Goal: Information Seeking & Learning: Learn about a topic

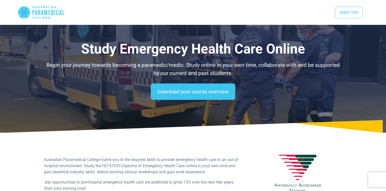
select select "**********"
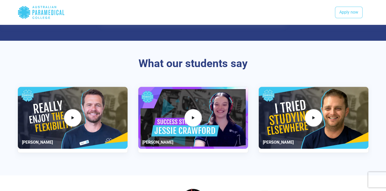
scroll to position [545, 0]
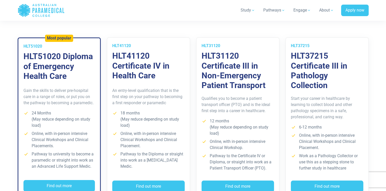
scroll to position [381, 0]
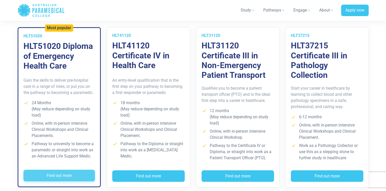
click at [71, 175] on button "Find out more" at bounding box center [60, 175] width 72 height 12
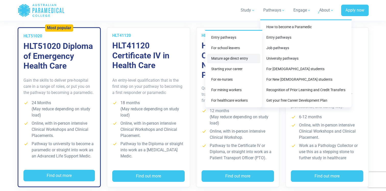
click at [243, 59] on link "Mature age direct entry" at bounding box center [233, 58] width 53 height 9
click at [244, 79] on link "For ex-nurses" at bounding box center [233, 79] width 53 height 9
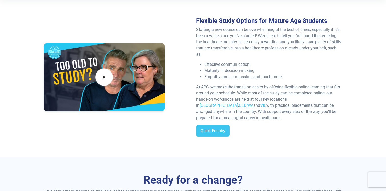
scroll to position [129, 0]
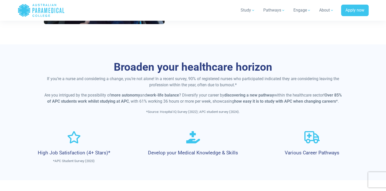
scroll to position [197, 0]
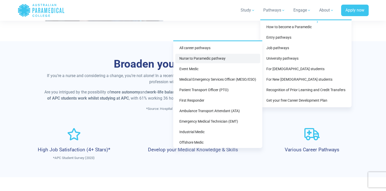
click at [209, 56] on link "Nurse to Paramedic pathway" at bounding box center [217, 58] width 85 height 9
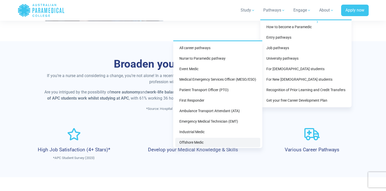
click at [208, 138] on link "Offshore Medic" at bounding box center [217, 141] width 85 height 9
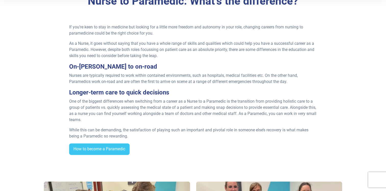
scroll to position [160, 0]
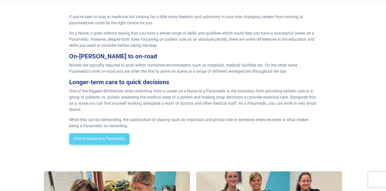
click at [91, 138] on link "How to become a Paramedic" at bounding box center [99, 139] width 61 height 12
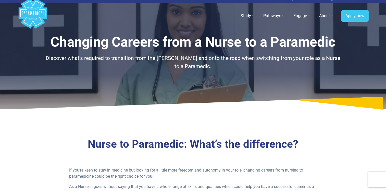
scroll to position [0, 0]
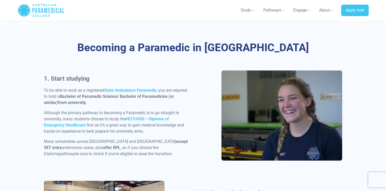
scroll to position [197, 0]
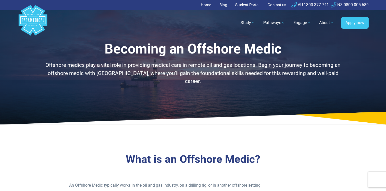
drag, startPoint x: 390, startPoint y: 187, endPoint x: 189, endPoint y: 98, distance: 220.0
click at [189, 98] on div "Becoming an Offshore Medic Offshore medics play a vital role in providing medic…" at bounding box center [194, 62] width 358 height 124
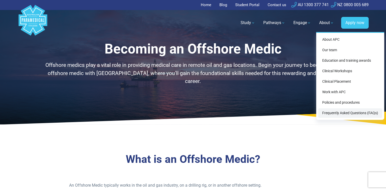
click at [338, 111] on link "Frequently Asked Questions (FAQs)" at bounding box center [351, 112] width 64 height 9
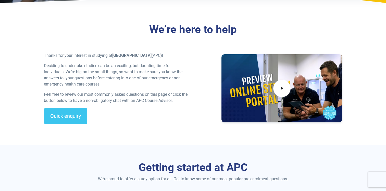
scroll to position [119, 0]
